Goal: Task Accomplishment & Management: Manage account settings

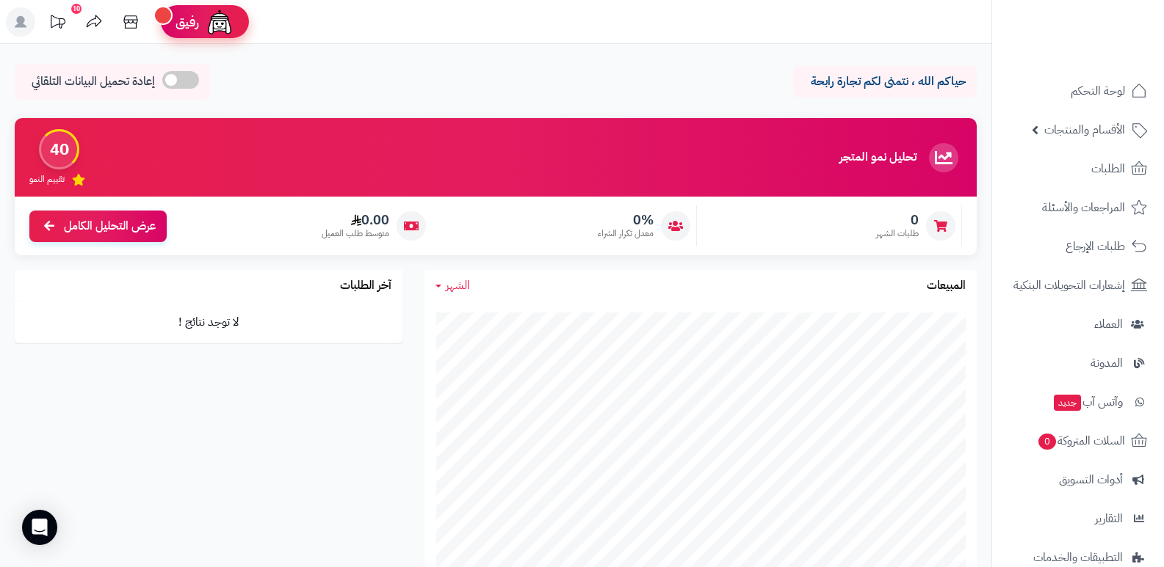
click at [190, 19] on span "رفيق" at bounding box center [186, 22] width 23 height 18
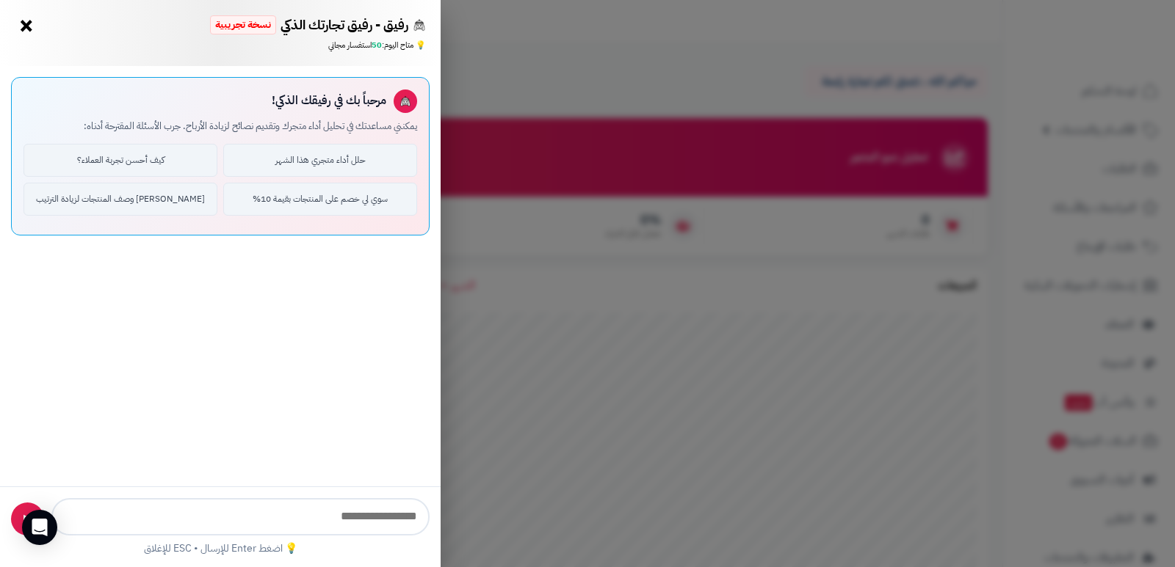
click at [21, 24] on button "×" at bounding box center [26, 25] width 23 height 23
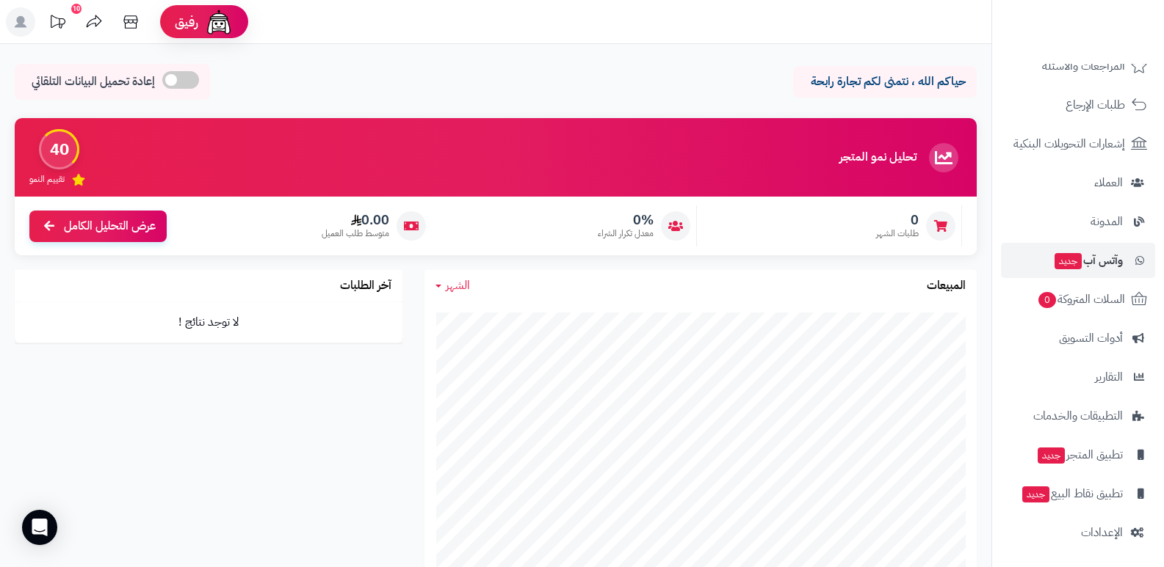
scroll to position [143, 0]
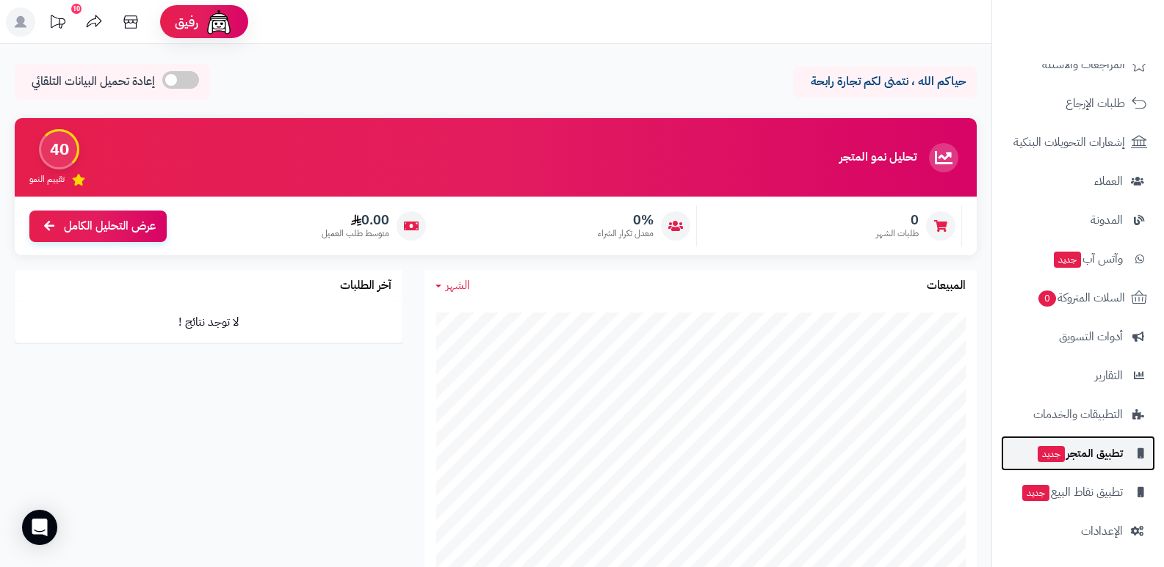
click at [1068, 462] on span "تطبيق المتجر جديد" at bounding box center [1079, 453] width 87 height 21
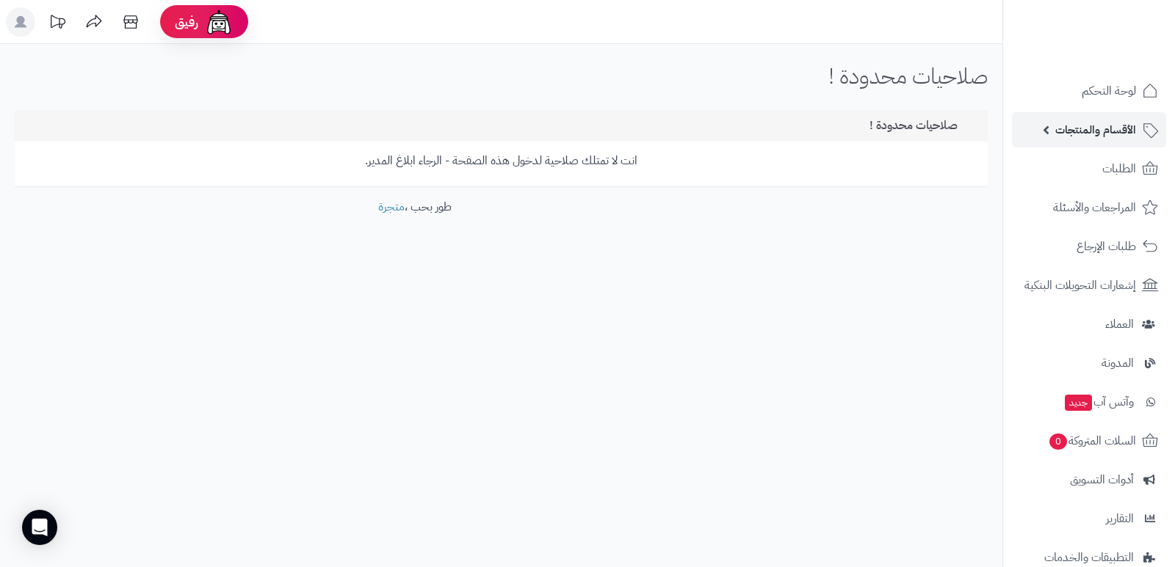
click at [1089, 130] on span "الأقسام والمنتجات" at bounding box center [1095, 130] width 81 height 21
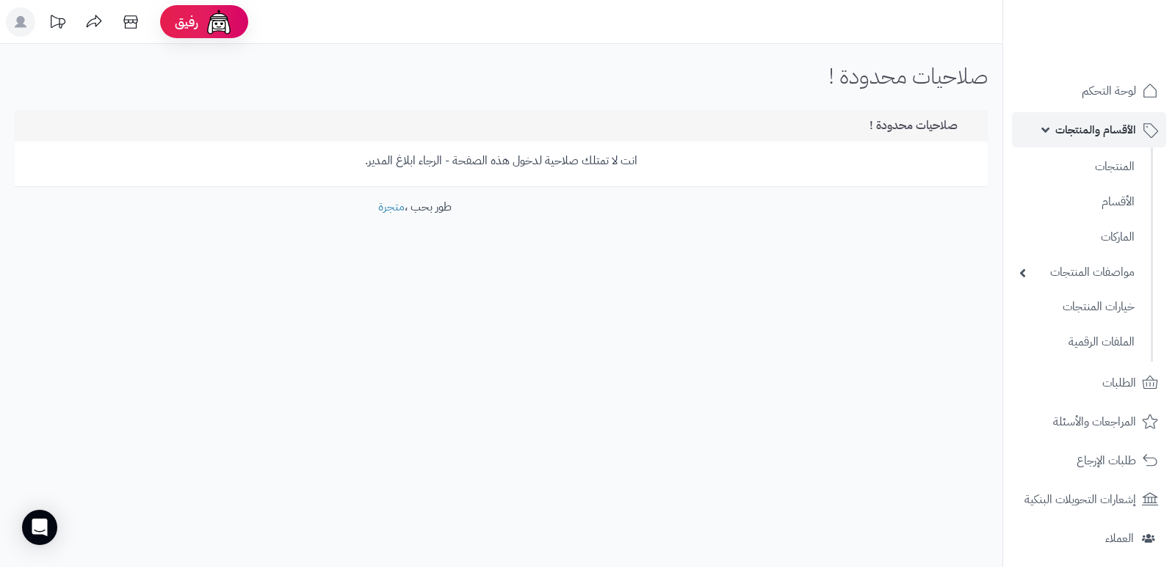
click at [1086, 133] on span "الأقسام والمنتجات" at bounding box center [1095, 130] width 81 height 21
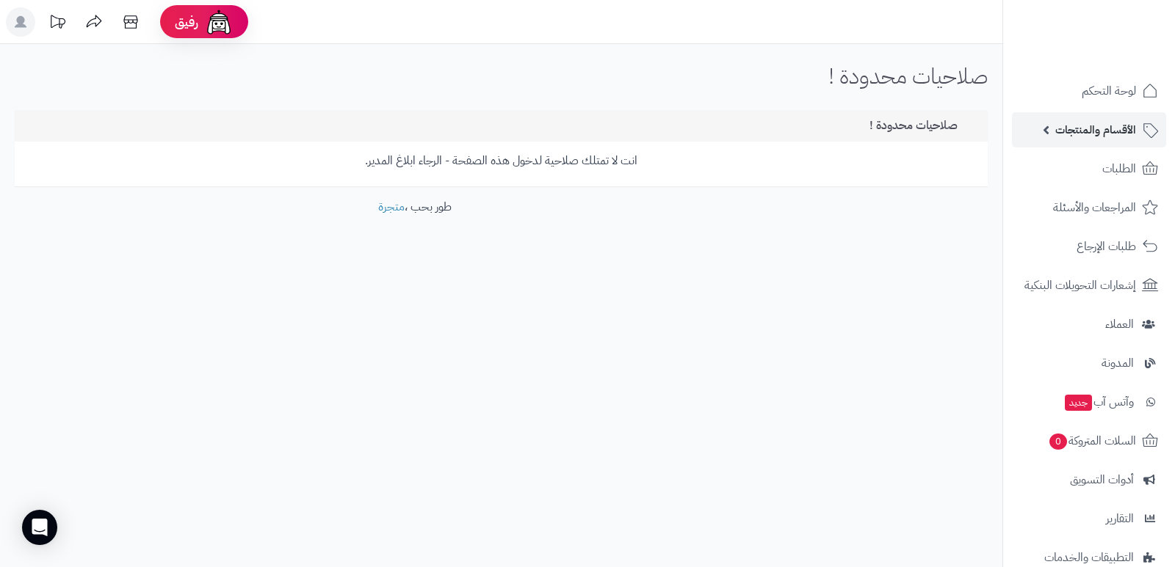
click at [1142, 147] on link "الأقسام والمنتجات" at bounding box center [1089, 129] width 154 height 35
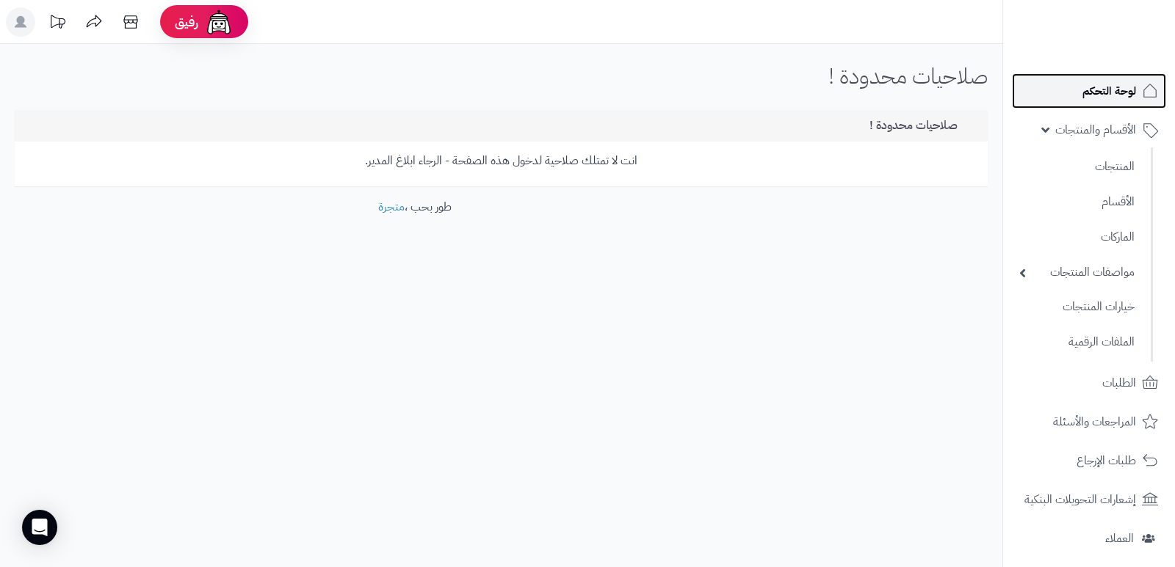
click at [1084, 86] on span "لوحة التحكم" at bounding box center [1109, 91] width 54 height 21
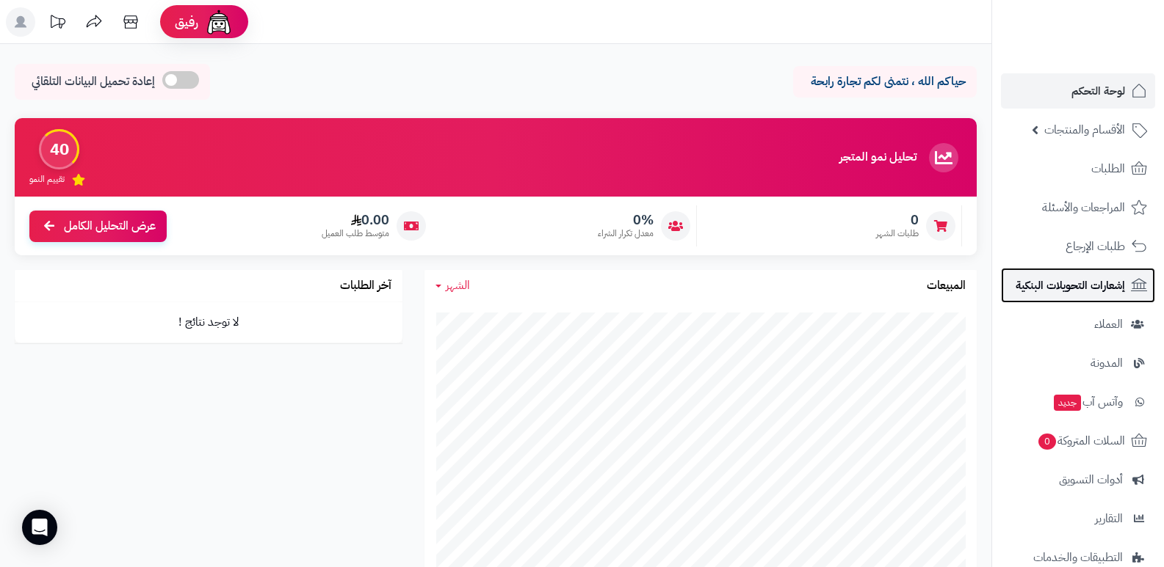
click at [1080, 274] on link "إشعارات التحويلات البنكية" at bounding box center [1078, 285] width 154 height 35
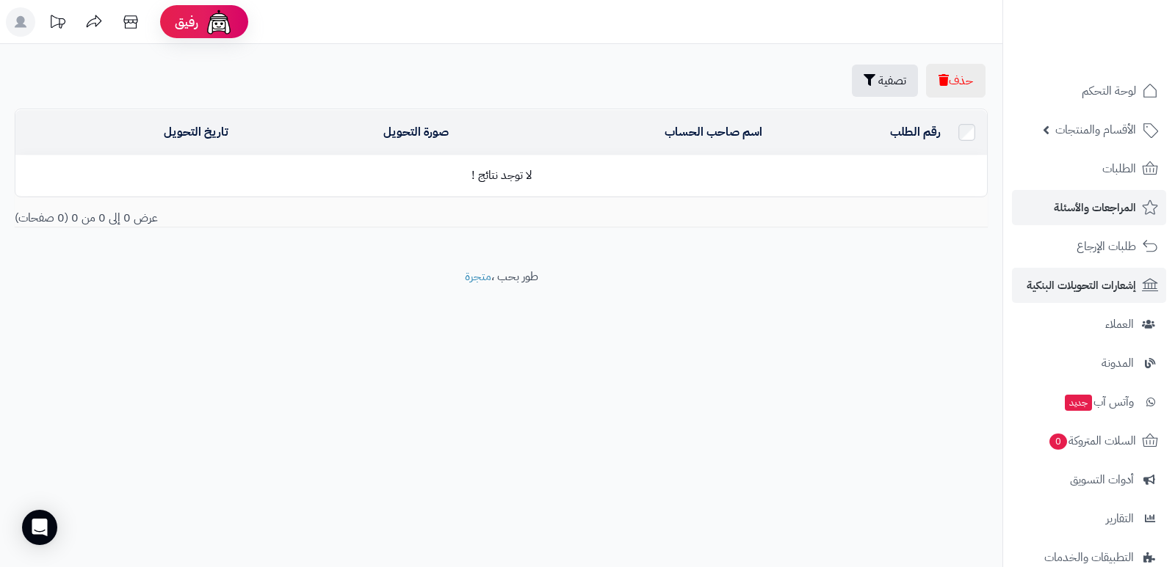
scroll to position [143, 0]
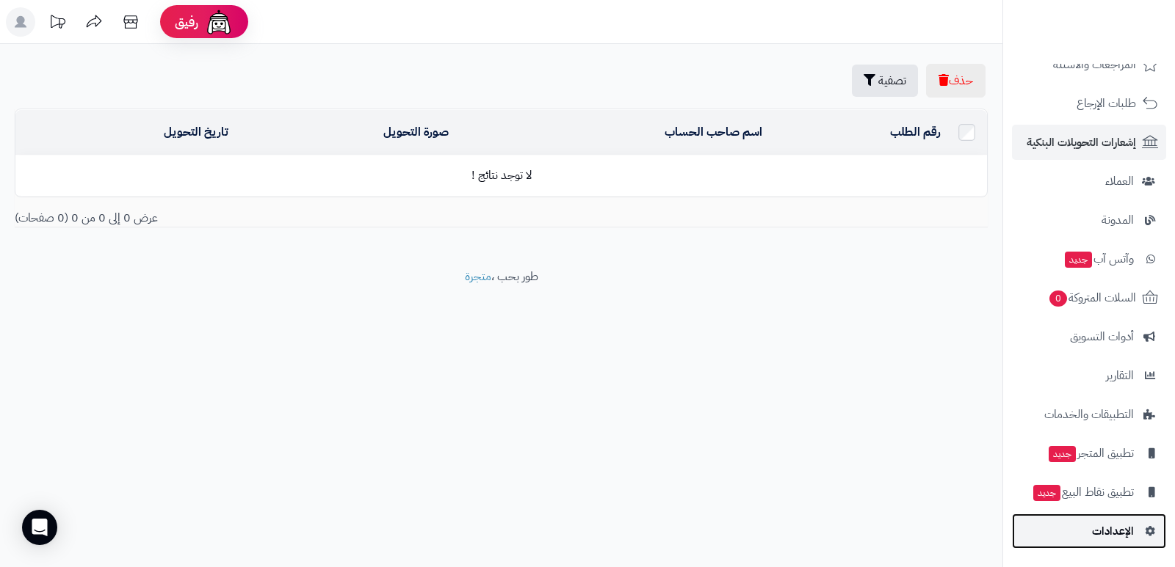
click at [1120, 536] on span "الإعدادات" at bounding box center [1113, 531] width 42 height 21
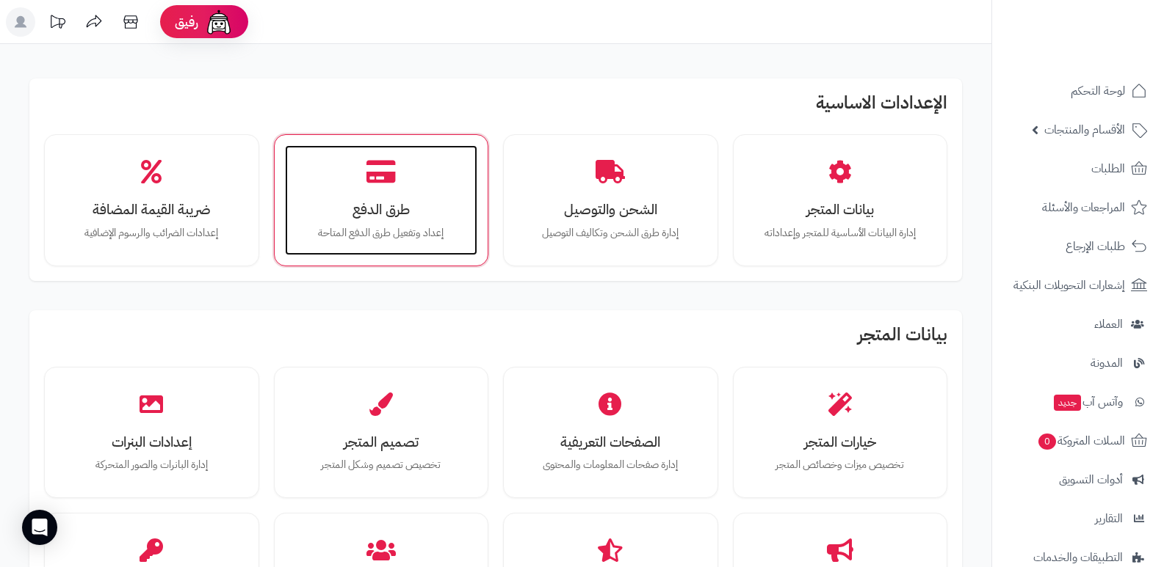
click at [446, 180] on div "طرق الدفع إعداد وتفعيل طرق الدفع المتاحة" at bounding box center [381, 200] width 193 height 110
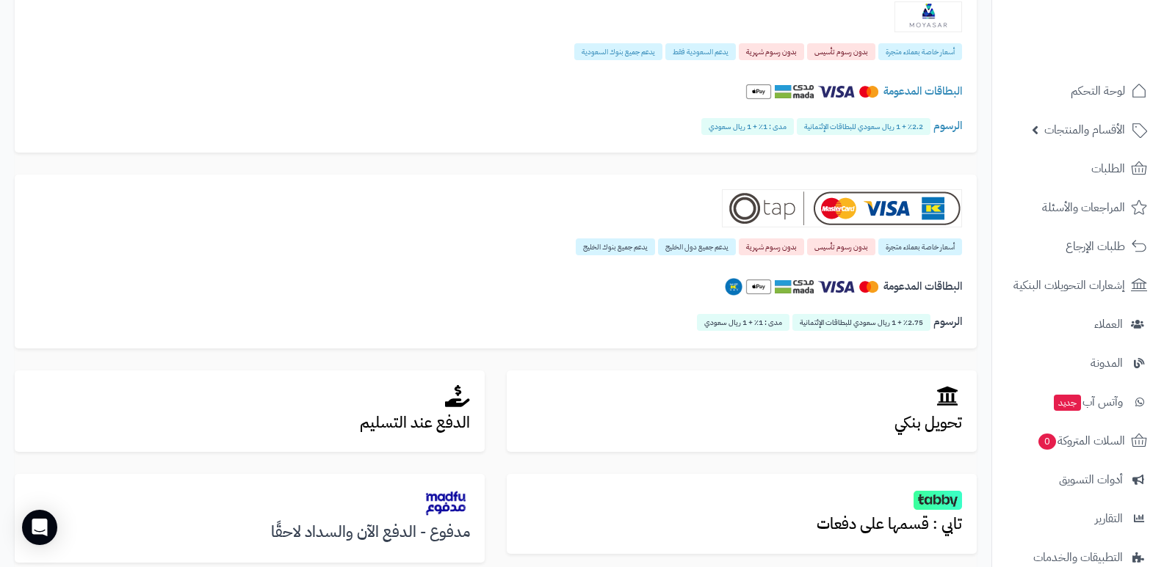
scroll to position [294, 0]
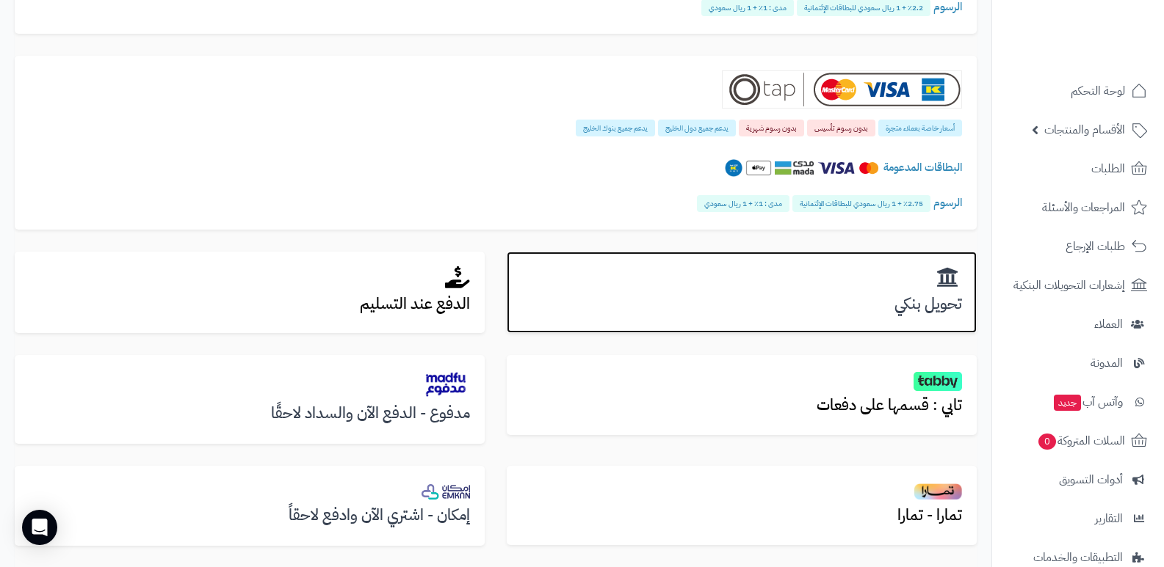
click at [822, 327] on div "تحويل بنكي" at bounding box center [742, 293] width 470 height 82
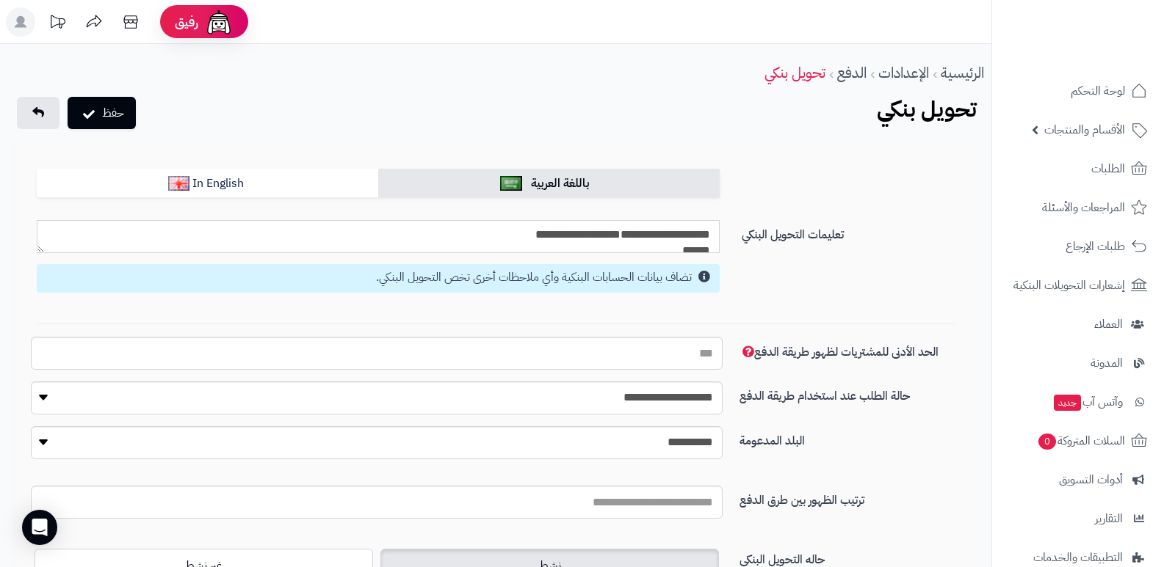
click at [583, 239] on textarea "**********" at bounding box center [378, 236] width 683 height 33
click at [46, 220] on textarea "**********" at bounding box center [378, 236] width 683 height 33
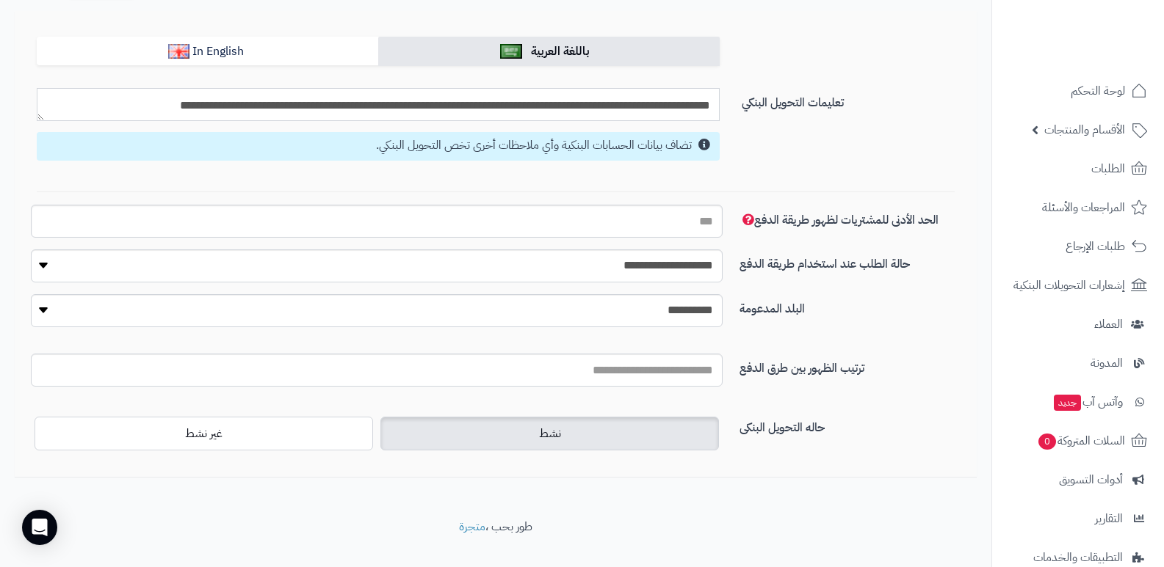
scroll to position [147, 0]
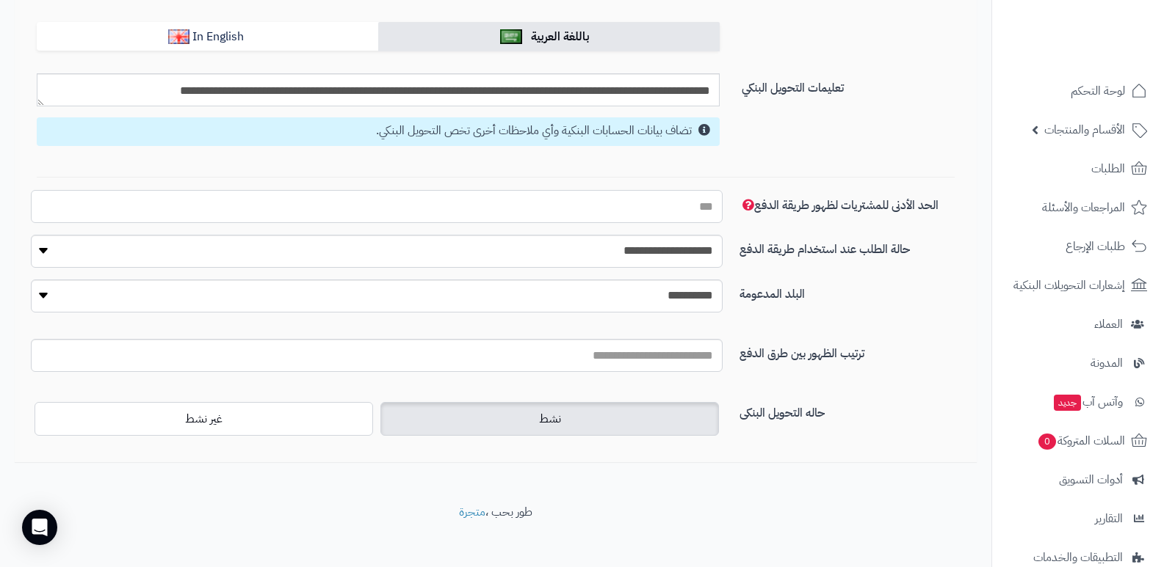
click at [601, 215] on input "الحد الأدنى للمشتريات لظهور طريقة الدفع" at bounding box center [377, 206] width 692 height 33
drag, startPoint x: 601, startPoint y: 215, endPoint x: 584, endPoint y: 249, distance: 37.8
click at [584, 249] on select "**********" at bounding box center [377, 251] width 692 height 33
click at [750, 289] on label "البلد المدعومة" at bounding box center [852, 291] width 238 height 23
click at [722, 339] on input "البلد المدعومة" at bounding box center [377, 355] width 692 height 33
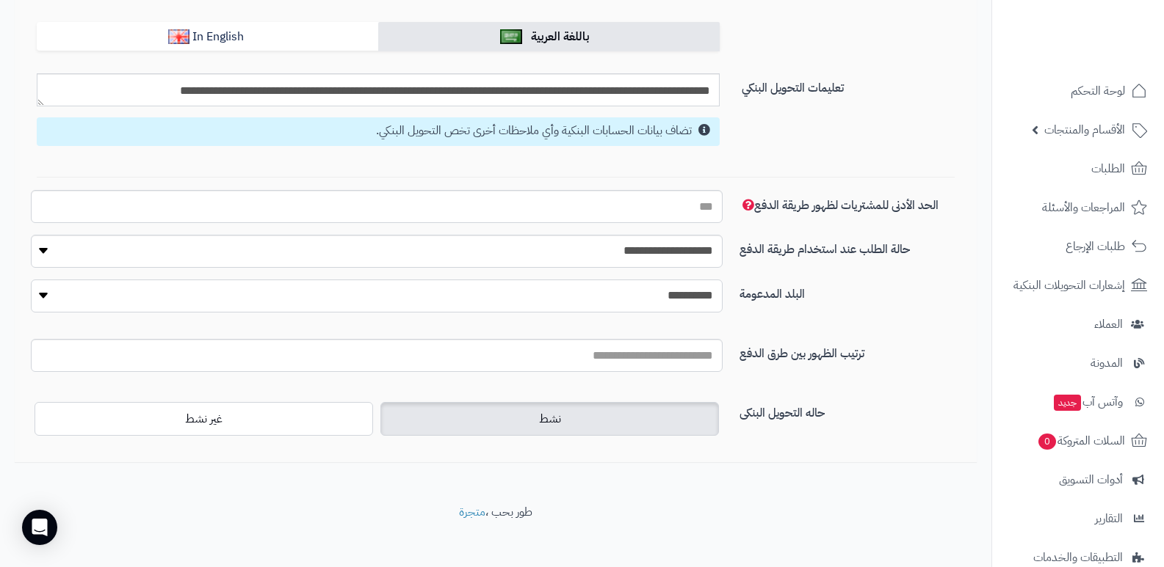
click at [668, 294] on select "**********" at bounding box center [377, 296] width 692 height 33
click at [31, 280] on select "**********" at bounding box center [377, 296] width 692 height 33
click at [667, 352] on input "البلد المدعومة" at bounding box center [377, 355] width 692 height 33
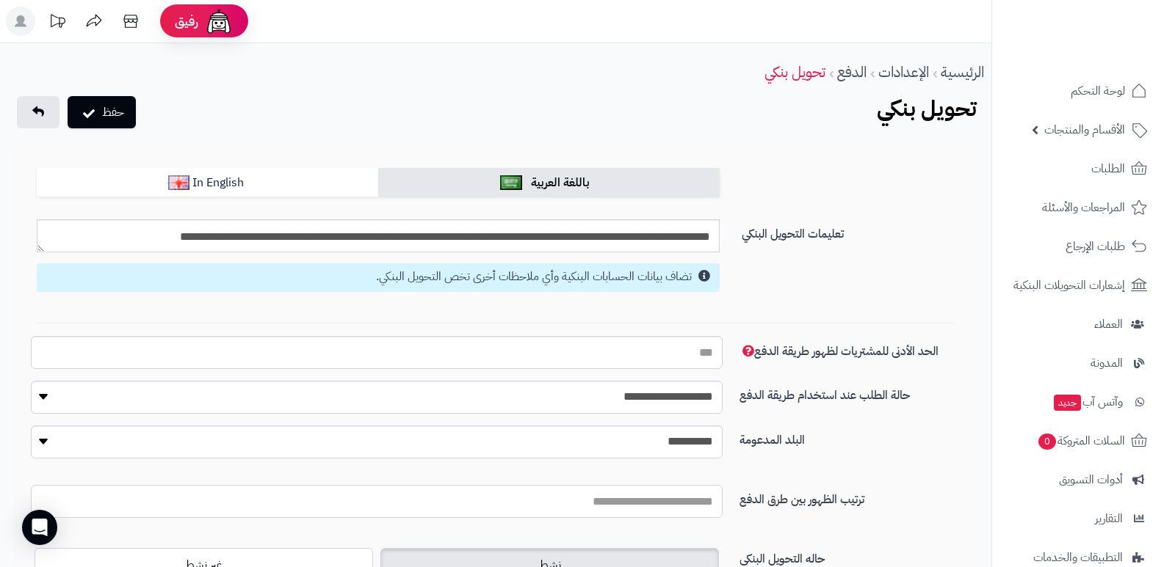
scroll to position [0, 0]
click at [1052, 121] on span "الأقسام والمنتجات" at bounding box center [1084, 130] width 81 height 21
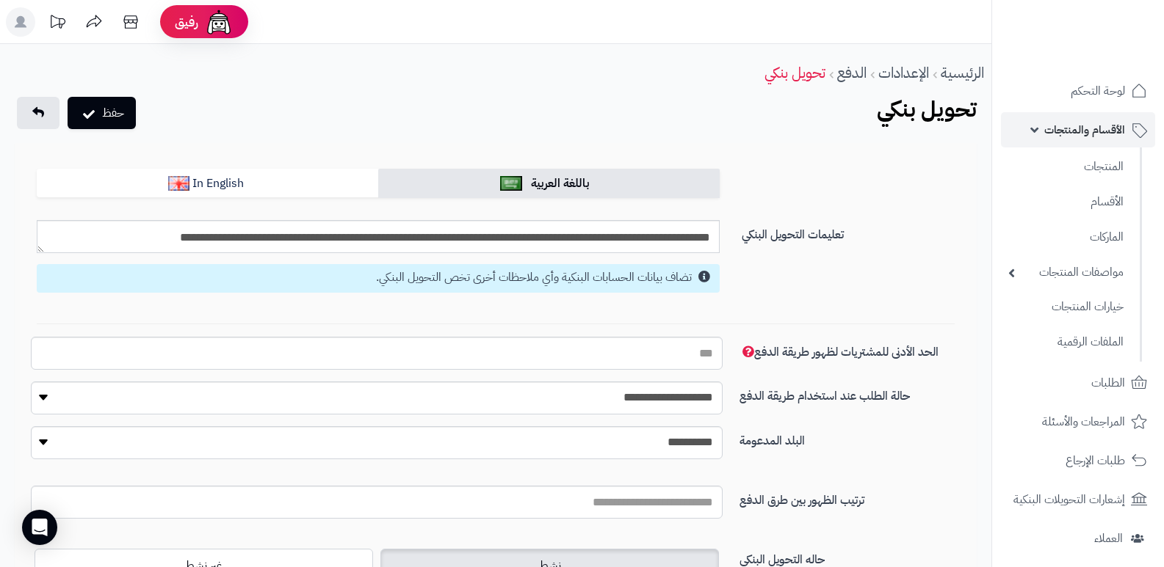
click at [1059, 125] on span "الأقسام والمنتجات" at bounding box center [1084, 130] width 81 height 21
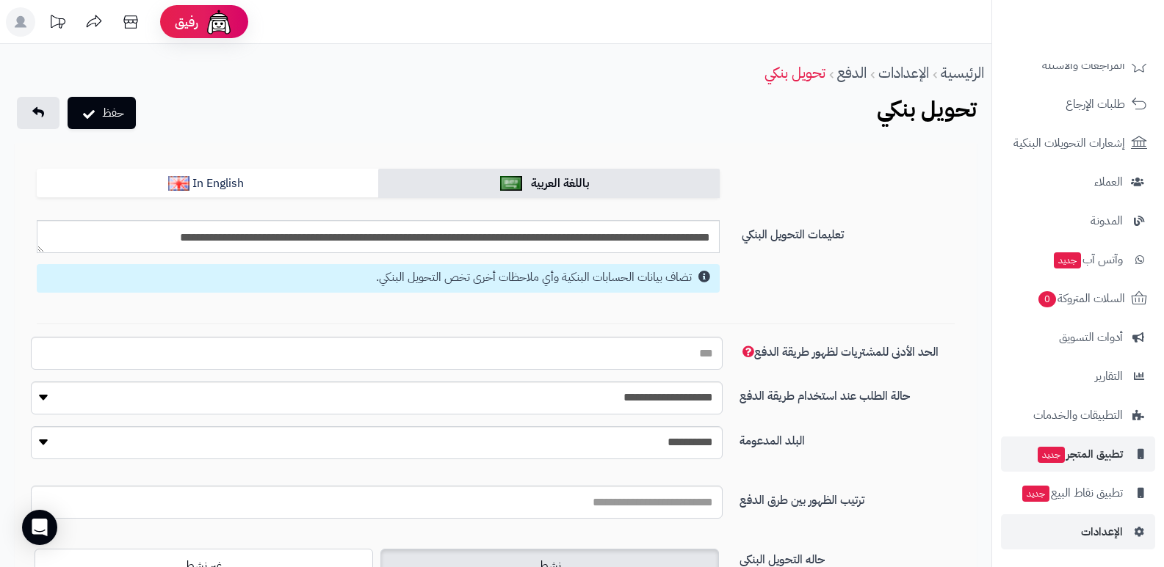
scroll to position [143, 0]
click at [40, 108] on icon at bounding box center [38, 112] width 12 height 12
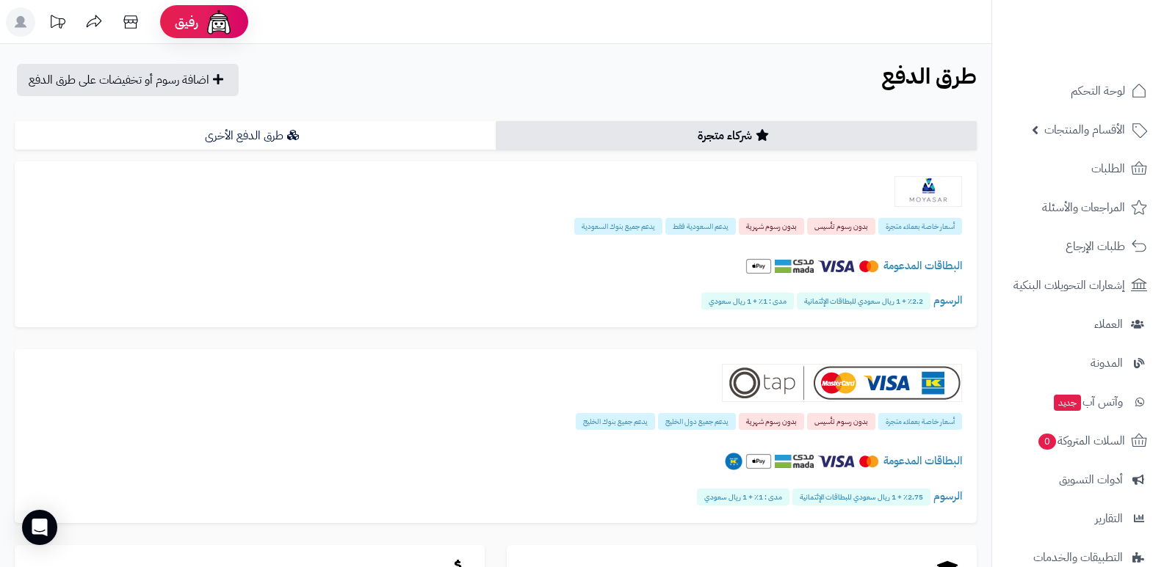
click at [40, 108] on div "**********" at bounding box center [495, 479] width 991 height 871
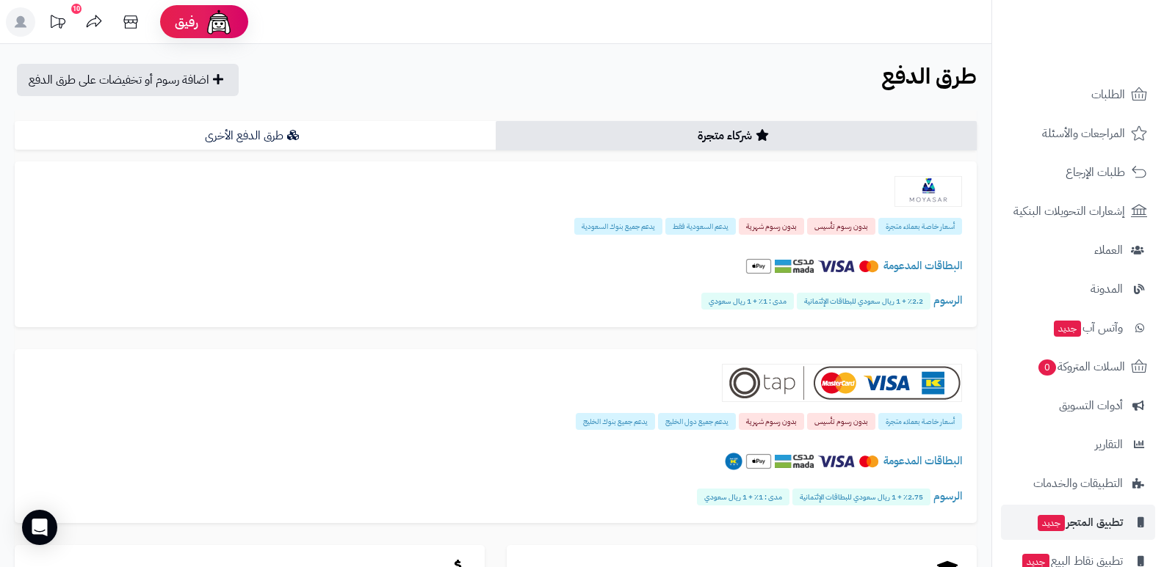
scroll to position [143, 0]
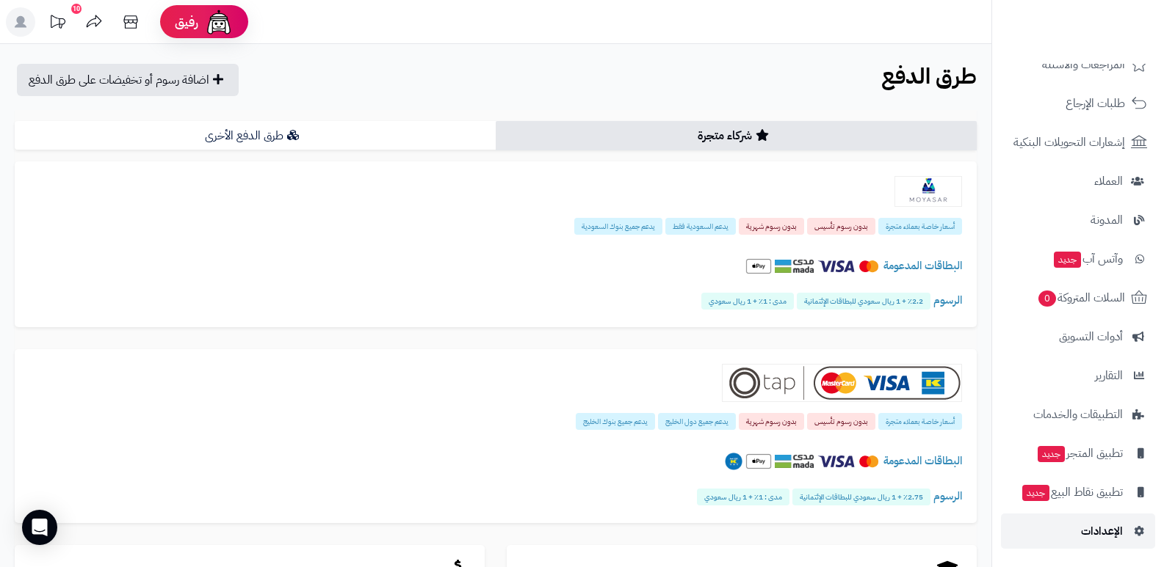
click at [1104, 518] on link "الإعدادات" at bounding box center [1078, 531] width 154 height 35
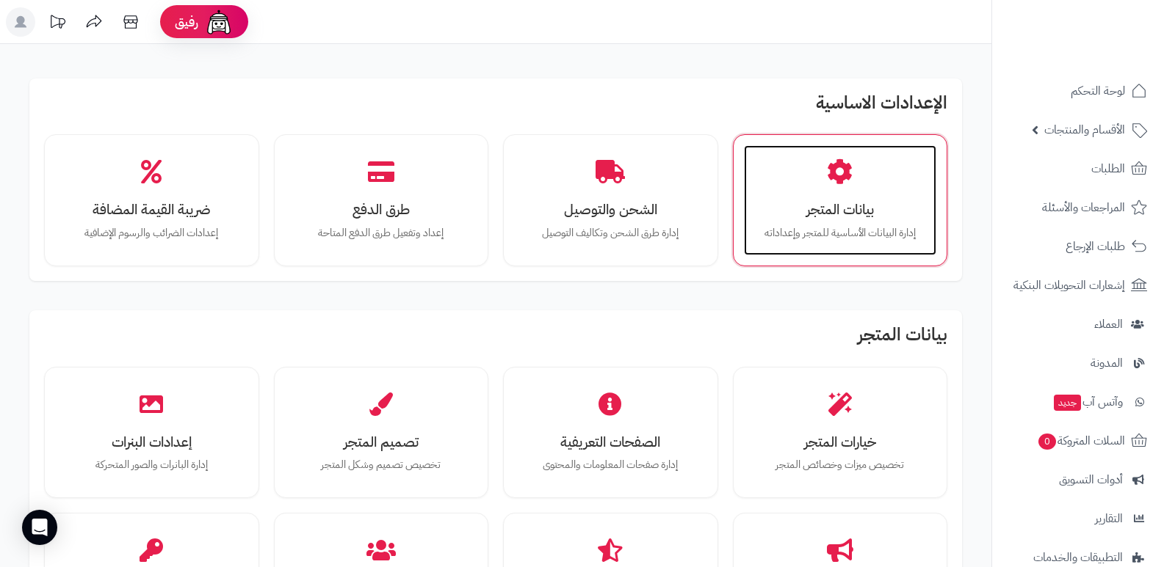
click at [855, 184] on div "بيانات المتجر إدارة البيانات الأساسية للمتجر وإعداداته" at bounding box center [840, 200] width 193 height 110
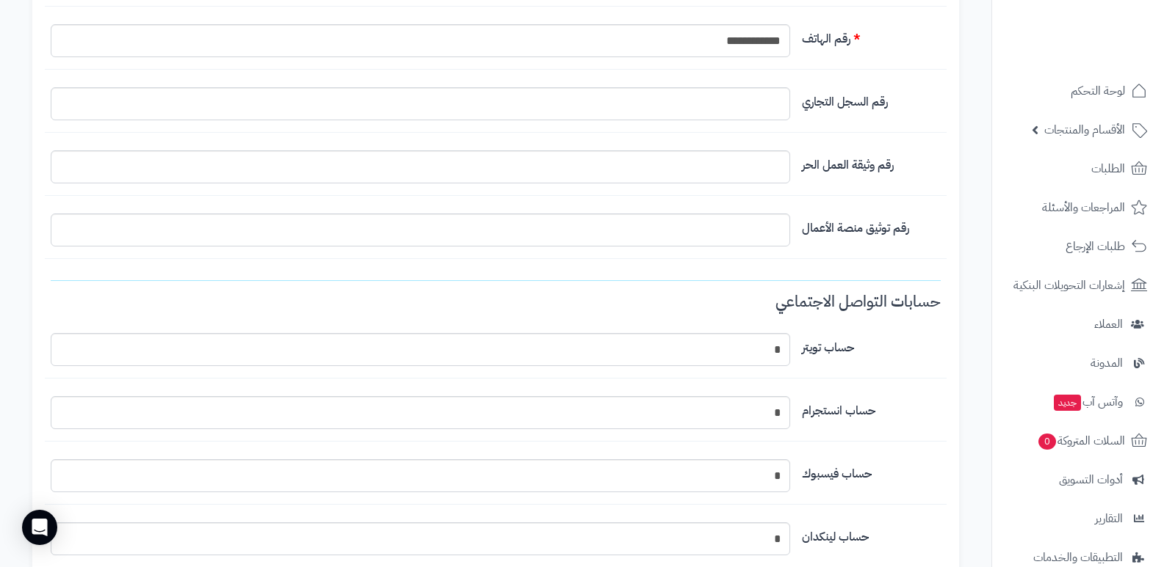
scroll to position [954, 0]
